Goal: Contribute content: Contribute content

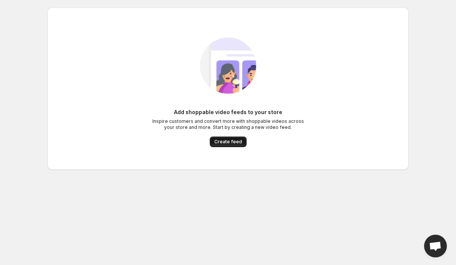
click at [234, 143] on span "Create feed" at bounding box center [228, 142] width 28 height 6
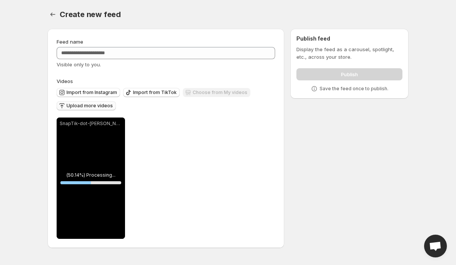
click at [104, 107] on span "Upload more videos" at bounding box center [89, 106] width 46 height 6
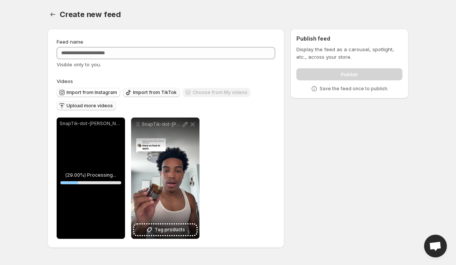
click at [169, 93] on span "Import from TikTok" at bounding box center [155, 93] width 44 height 6
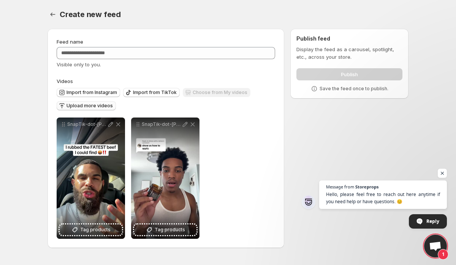
click at [101, 104] on span "Upload more videos" at bounding box center [89, 106] width 46 height 6
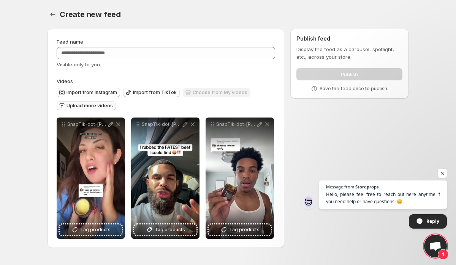
click at [99, 106] on span "Upload more videos" at bounding box center [89, 106] width 46 height 6
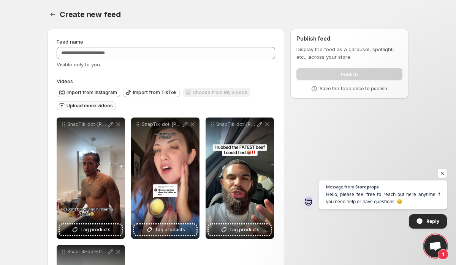
click at [104, 106] on span "Upload more videos" at bounding box center [89, 106] width 46 height 6
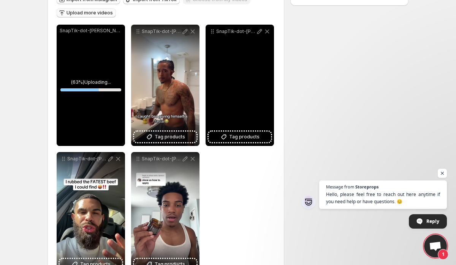
scroll to position [111, 0]
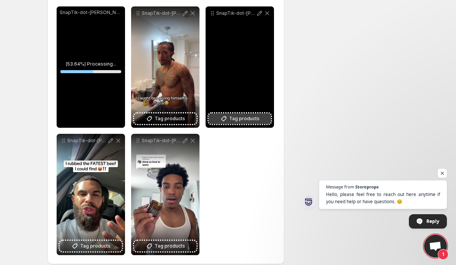
click at [234, 122] on span "Tag products" at bounding box center [244, 119] width 30 height 8
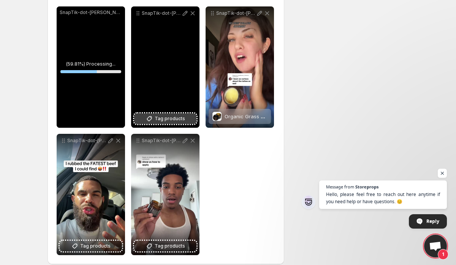
click at [163, 120] on span "Tag products" at bounding box center [170, 119] width 30 height 8
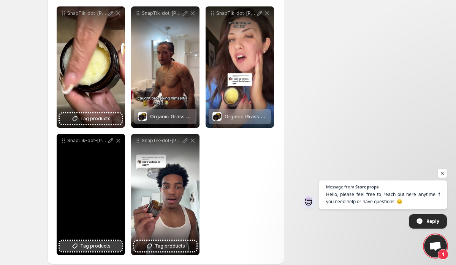
click at [92, 246] on span "Tag products" at bounding box center [95, 247] width 30 height 8
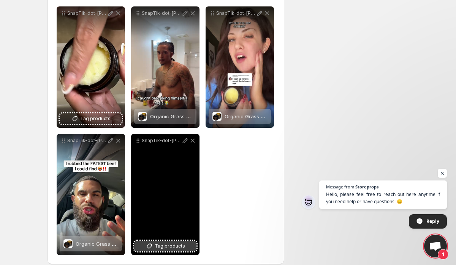
click at [163, 242] on button "Tag products" at bounding box center [165, 246] width 62 height 11
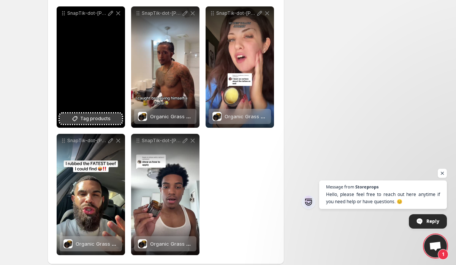
click at [88, 121] on span "Tag products" at bounding box center [95, 119] width 30 height 8
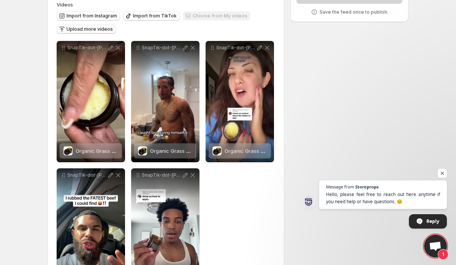
scroll to position [31, 0]
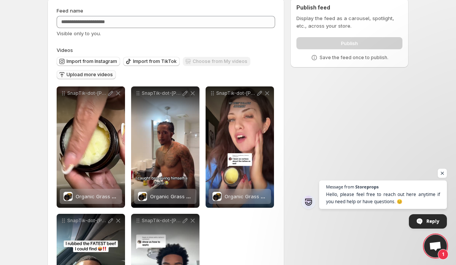
click at [108, 75] on span "Upload more videos" at bounding box center [89, 75] width 46 height 6
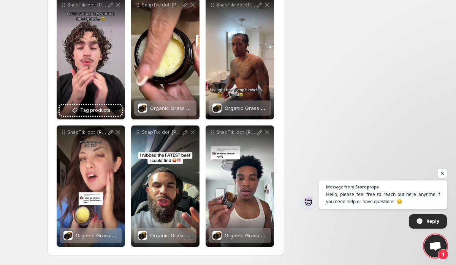
scroll to position [46, 0]
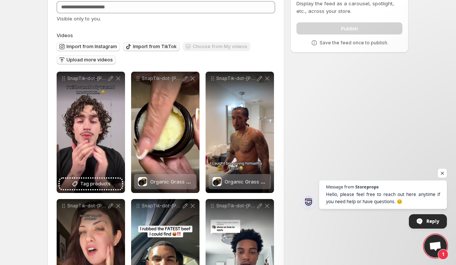
click at [154, 48] on span "Import from TikTok" at bounding box center [155, 47] width 44 height 6
click at [106, 60] on span "Upload more videos" at bounding box center [89, 60] width 46 height 6
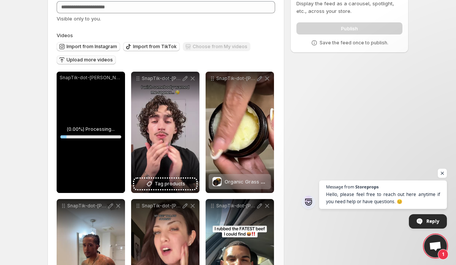
scroll to position [140, 0]
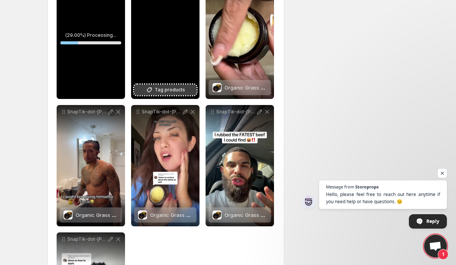
click at [185, 89] on button "Tag products" at bounding box center [165, 90] width 62 height 11
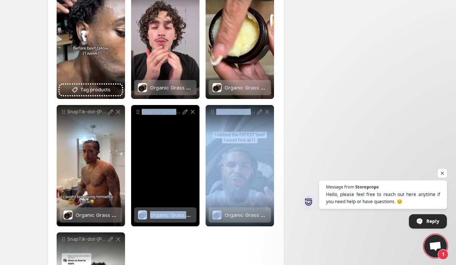
drag, startPoint x: 247, startPoint y: 166, endPoint x: 162, endPoint y: 108, distance: 102.5
click at [162, 108] on div "**********" at bounding box center [166, 166] width 218 height 377
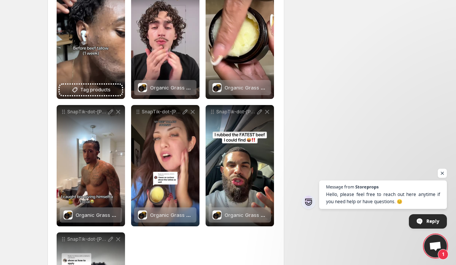
click at [362, 163] on div "**********" at bounding box center [224, 128] width 367 height 490
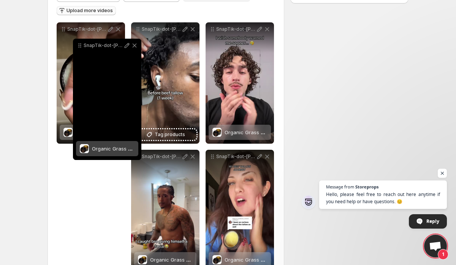
scroll to position [88, 0]
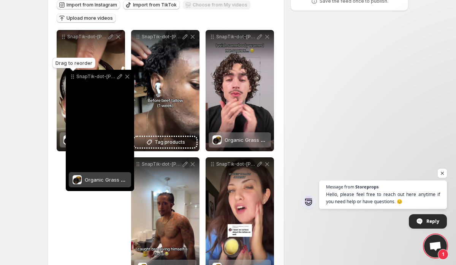
drag, startPoint x: 210, startPoint y: 111, endPoint x: 71, endPoint y: 76, distance: 143.8
click at [71, 76] on icon at bounding box center [73, 77] width 8 height 8
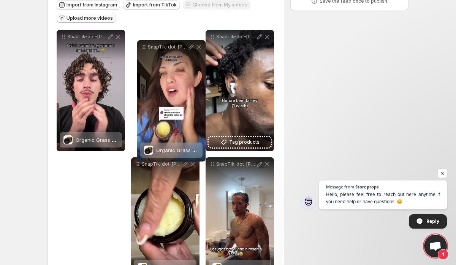
drag, startPoint x: 215, startPoint y: 165, endPoint x: 146, endPoint y: 45, distance: 138.5
click at [146, 45] on div "SnapTik-dot-[PERSON_NAME]-f40eecbba9e1ab9b02d520a4dafbbaf5" at bounding box center [171, 47] width 68 height 14
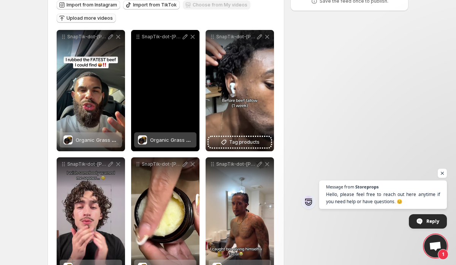
scroll to position [84, 0]
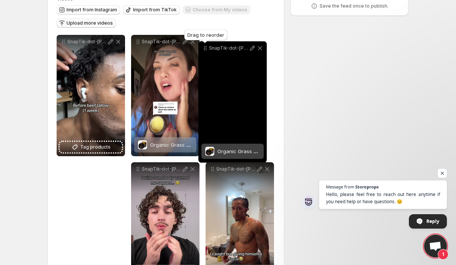
drag, startPoint x: 138, startPoint y: 168, endPoint x: 205, endPoint y: 48, distance: 137.9
click at [205, 48] on icon at bounding box center [205, 48] width 1 height 1
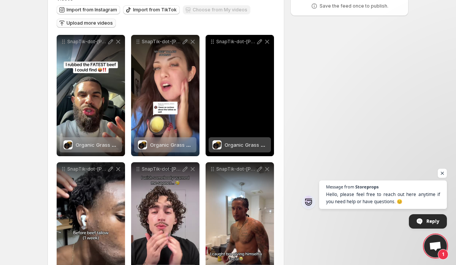
scroll to position [82, 0]
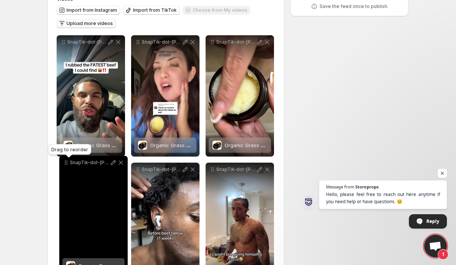
drag, startPoint x: 140, startPoint y: 172, endPoint x: 68, endPoint y: 166, distance: 72.8
click at [68, 166] on icon at bounding box center [66, 163] width 8 height 8
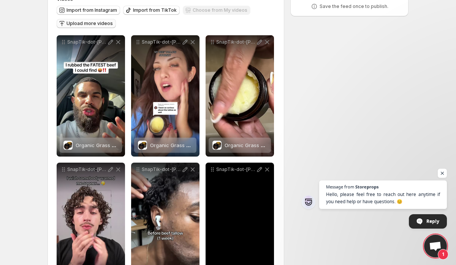
scroll to position [110, 0]
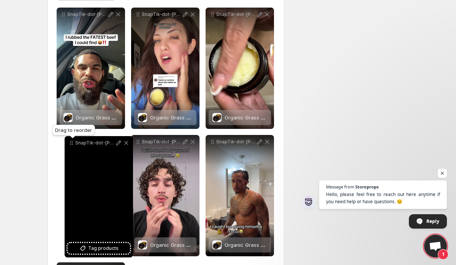
drag, startPoint x: 139, startPoint y: 143, endPoint x: 73, endPoint y: 144, distance: 66.5
click at [73, 144] on icon at bounding box center [72, 143] width 8 height 8
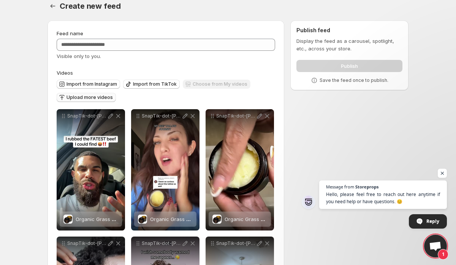
scroll to position [0, 0]
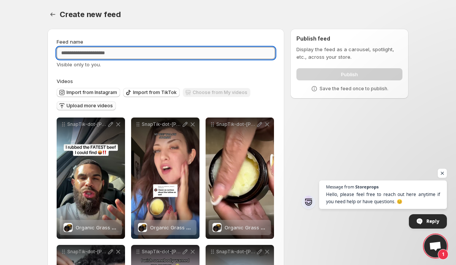
click at [148, 56] on input "Feed name" at bounding box center [166, 53] width 218 height 12
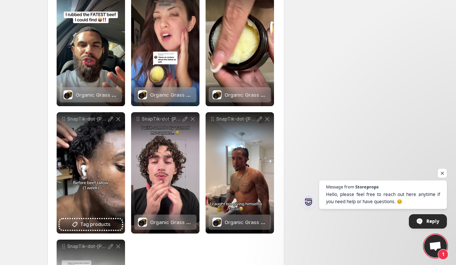
scroll to position [117, 0]
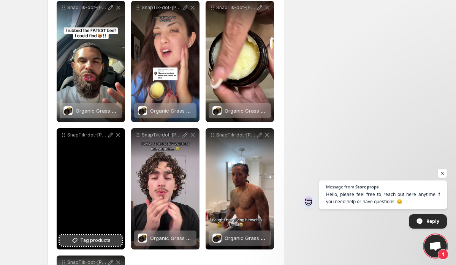
type input "*******"
click at [92, 238] on span "Tag products" at bounding box center [95, 241] width 30 height 8
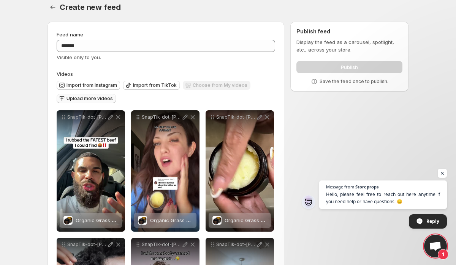
scroll to position [9, 0]
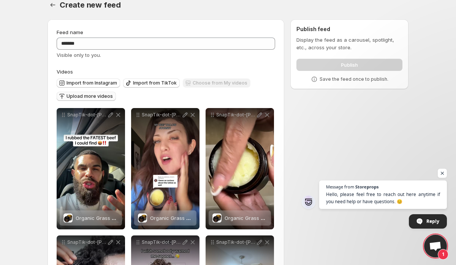
click at [333, 63] on div "Publish" at bounding box center [349, 63] width 106 height 15
click at [394, 155] on div "**********" at bounding box center [224, 258] width 367 height 490
click at [442, 173] on span "Open chat" at bounding box center [441, 173] width 9 height 9
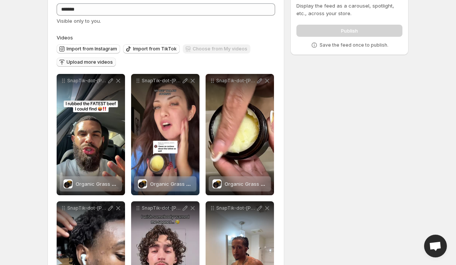
scroll to position [0, 0]
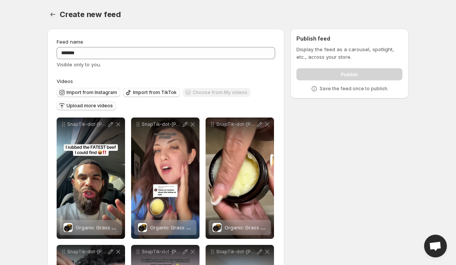
click at [303, 77] on div "Publish" at bounding box center [349, 72] width 106 height 15
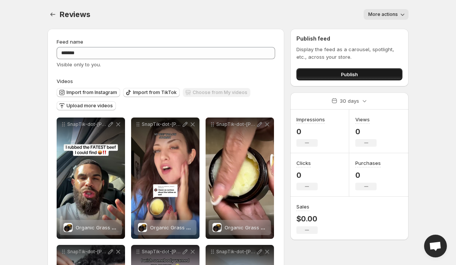
click at [354, 69] on button "Publish" at bounding box center [349, 74] width 106 height 12
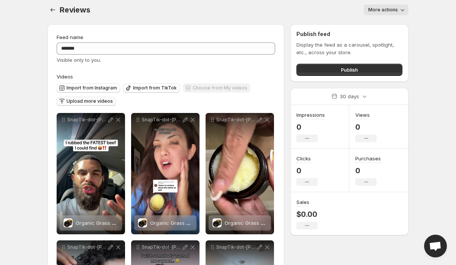
click at [105, 101] on span "Upload more videos" at bounding box center [89, 101] width 46 height 6
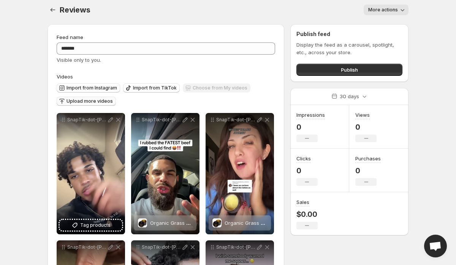
click at [99, 102] on span "Upload more videos" at bounding box center [89, 101] width 46 height 6
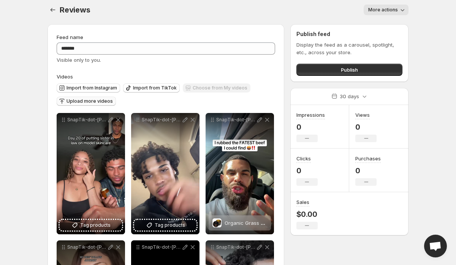
scroll to position [6, 0]
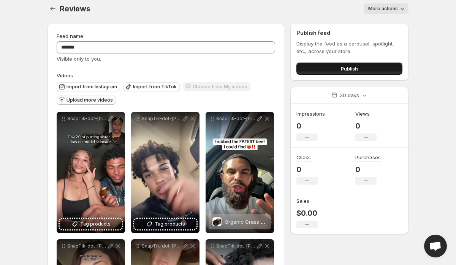
click at [328, 68] on button "Publish" at bounding box center [349, 69] width 106 height 12
click at [327, 66] on button "Publish" at bounding box center [349, 69] width 106 height 12
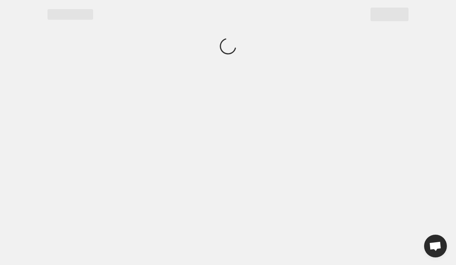
scroll to position [0, 0]
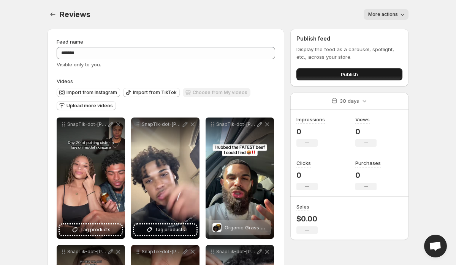
click at [328, 76] on button "Publish" at bounding box center [349, 74] width 106 height 12
